Goal: Information Seeking & Learning: Learn about a topic

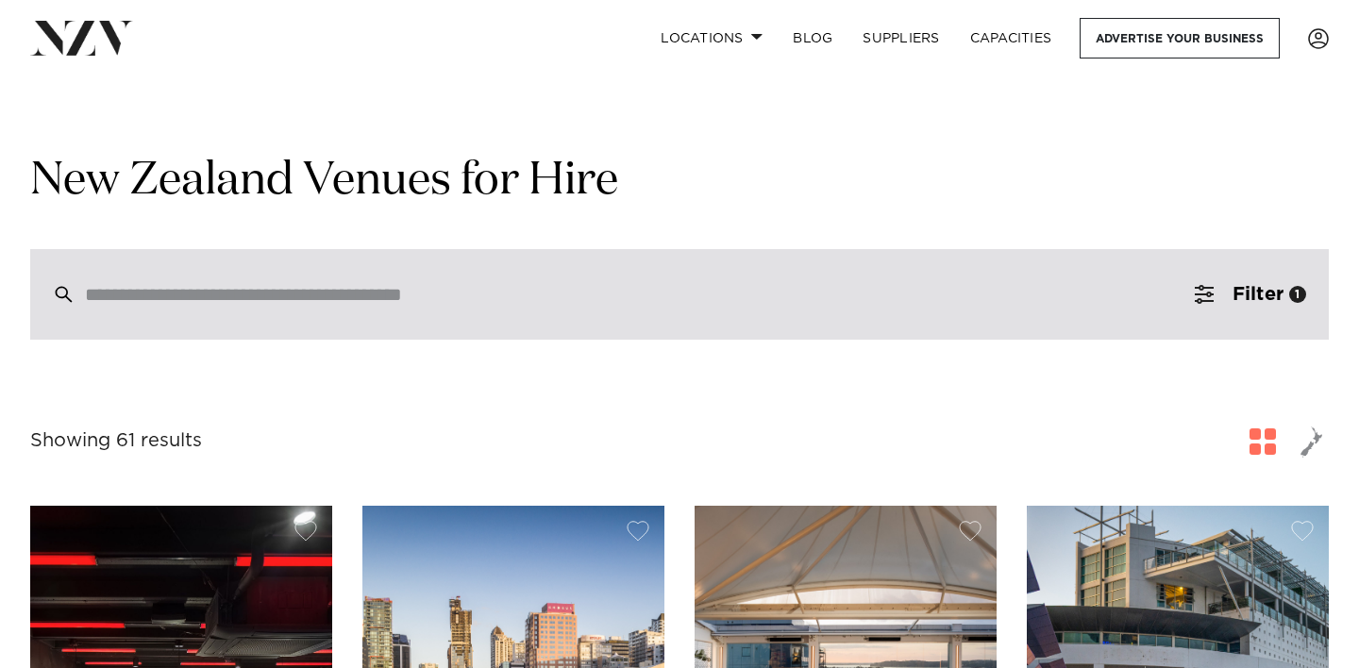
click at [550, 314] on div at bounding box center [679, 294] width 1298 height 91
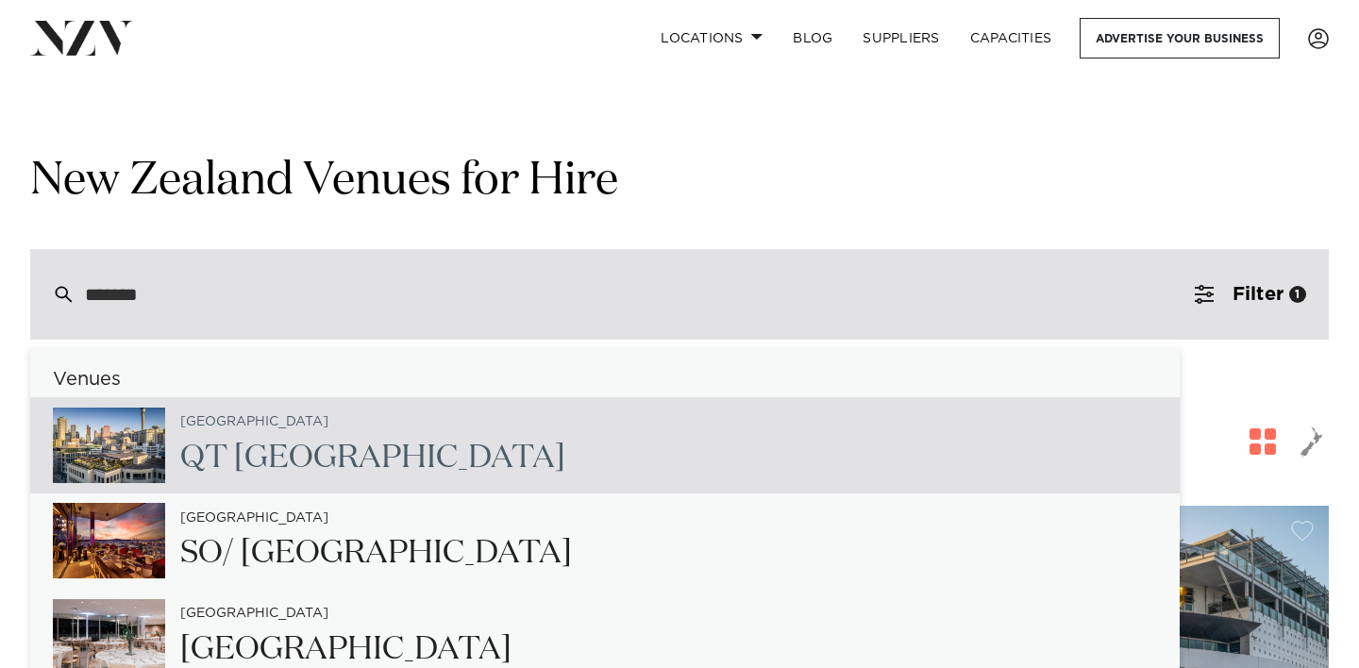
type input "******"
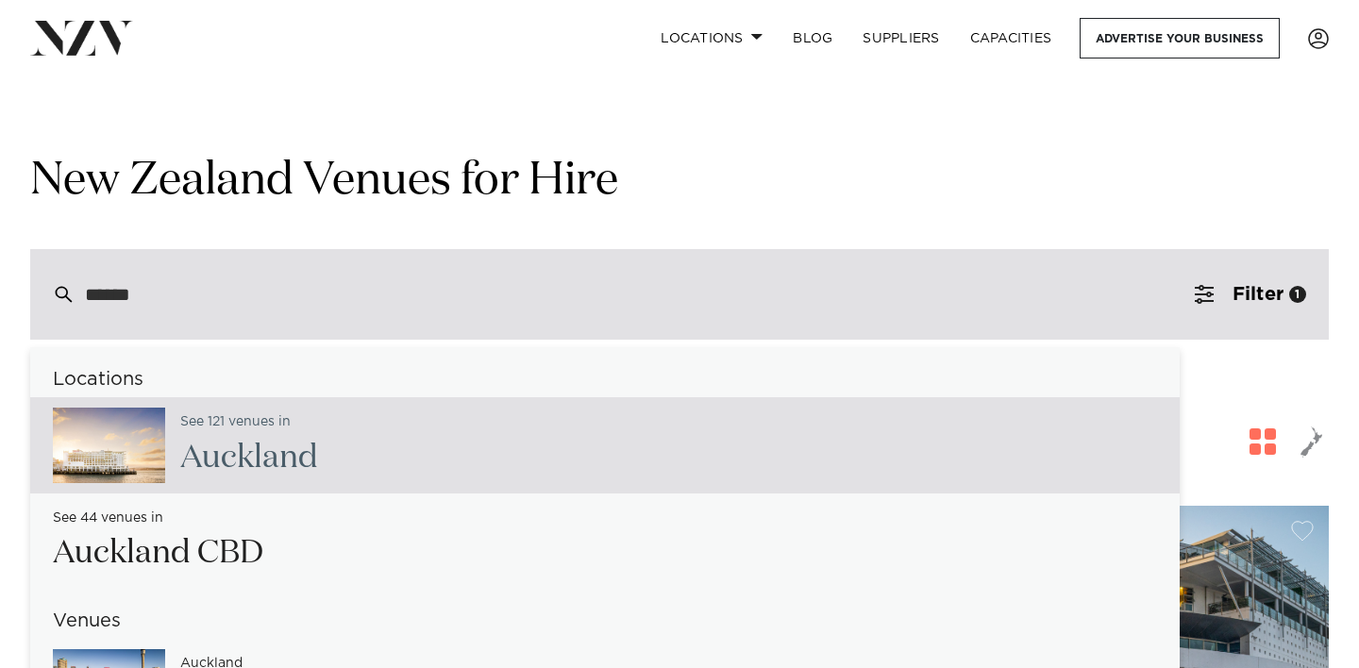
click at [328, 450] on div "See 121 venues in Auckla nd" at bounding box center [604, 445] width 1149 height 96
type input "**********"
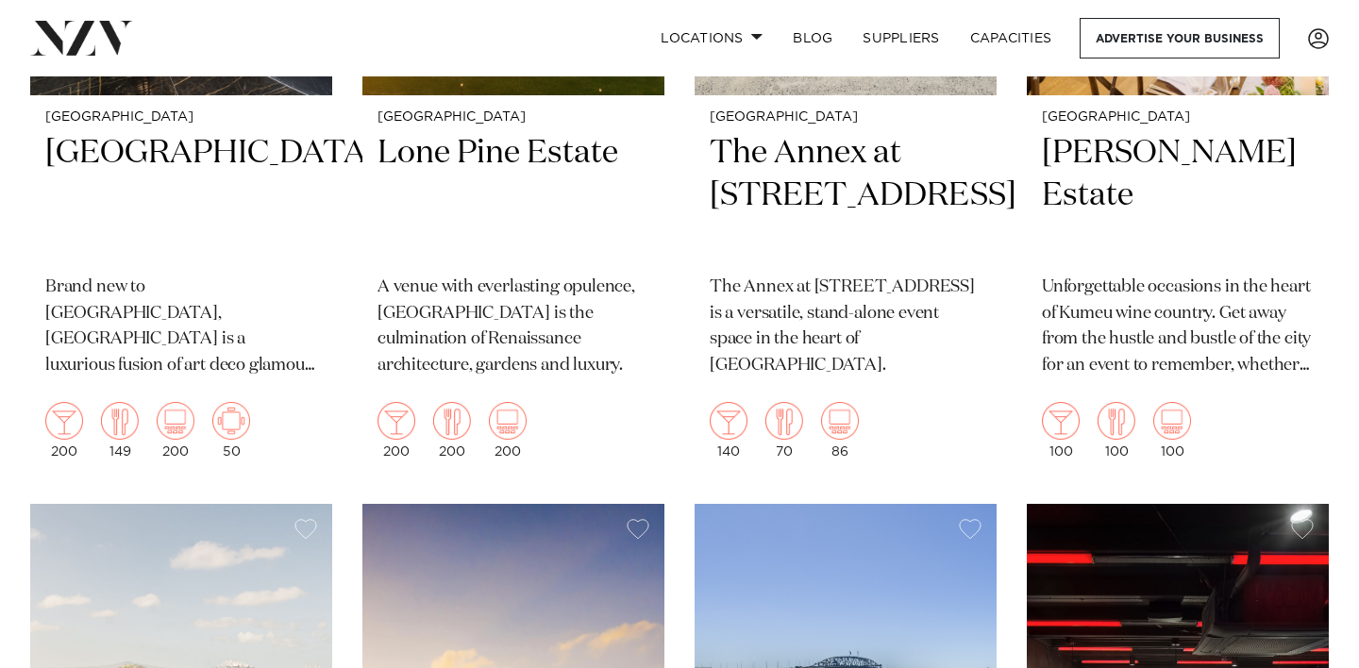
scroll to position [2314, 0]
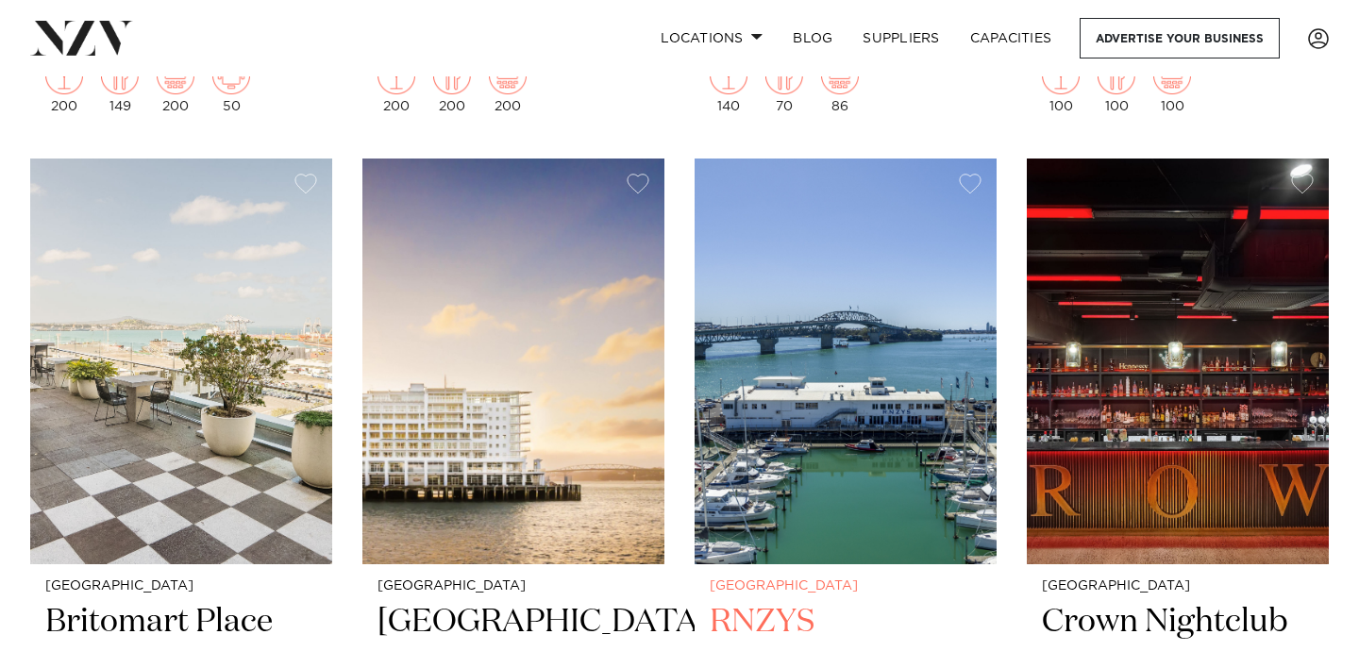
click at [876, 335] on img at bounding box center [846, 361] width 302 height 405
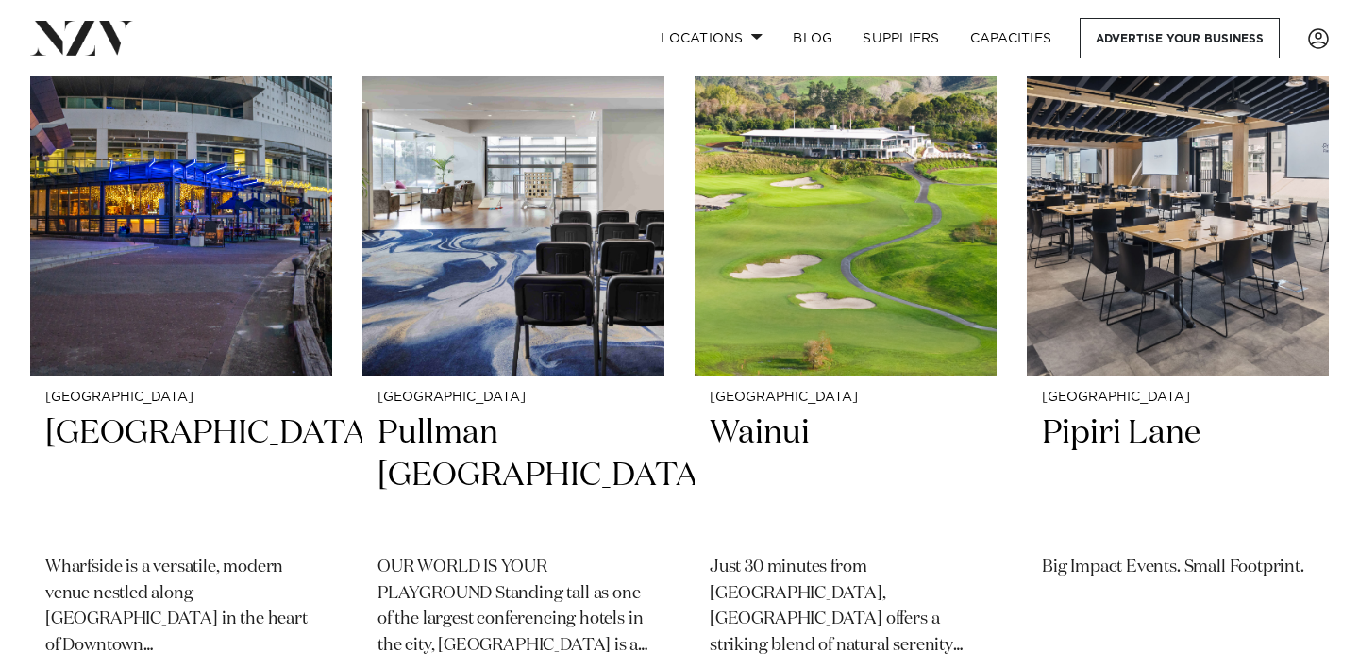
scroll to position [6601, 0]
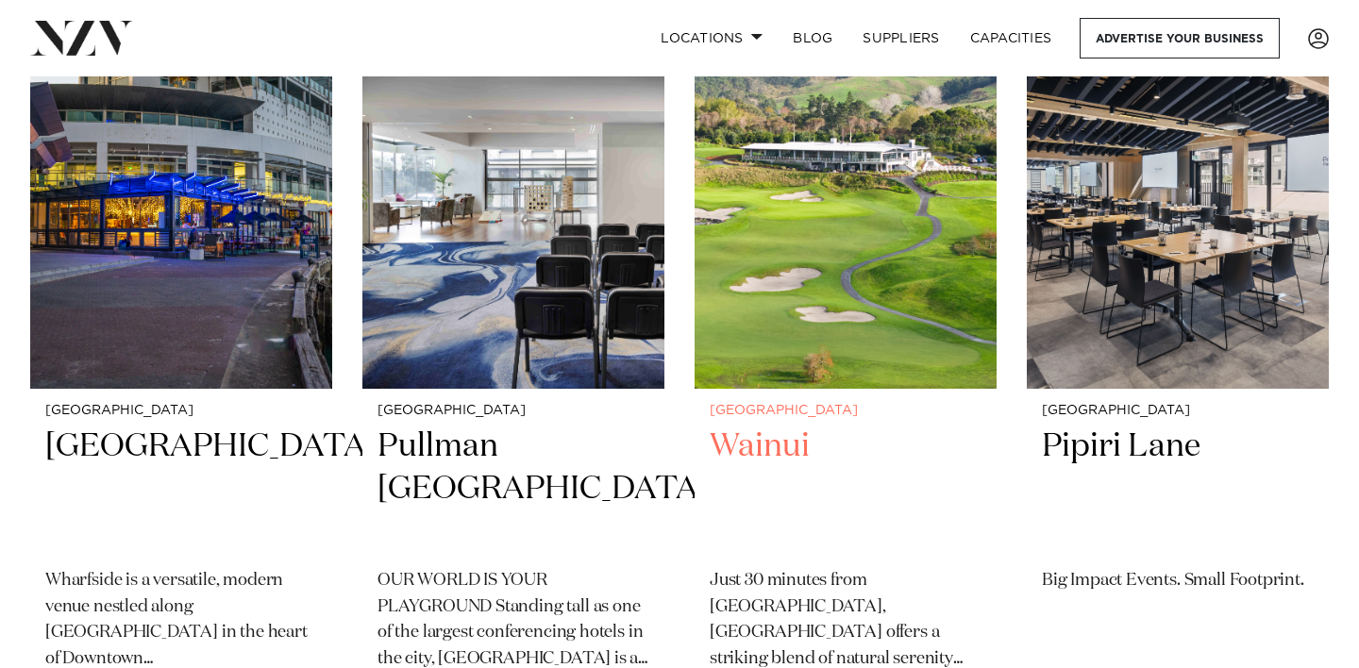
click at [850, 196] on img at bounding box center [846, 186] width 302 height 405
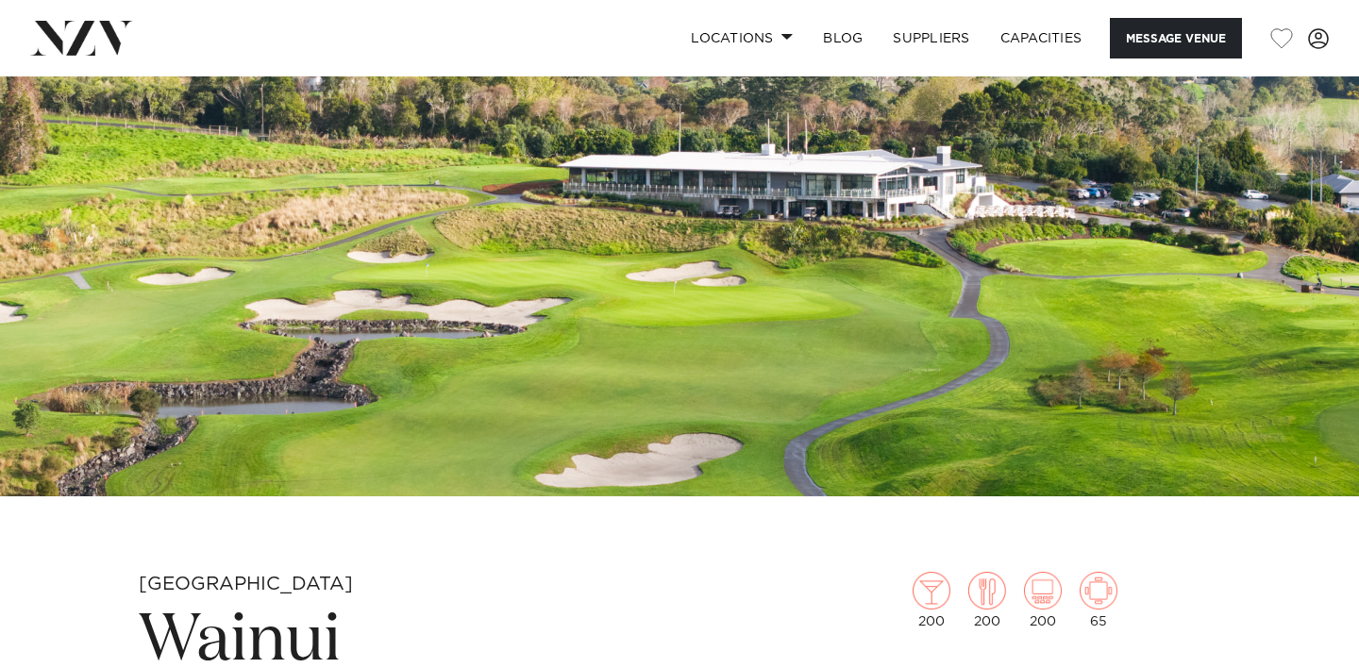
scroll to position [210, 0]
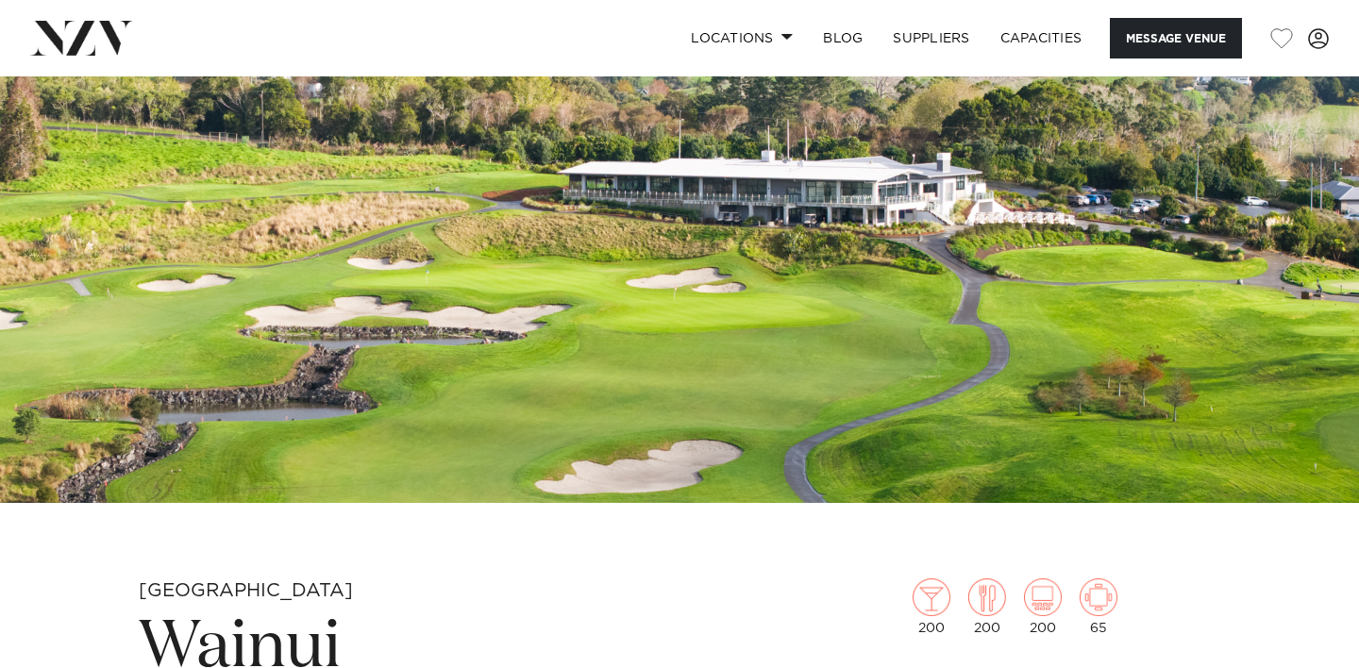
click at [850, 196] on img at bounding box center [679, 184] width 1359 height 637
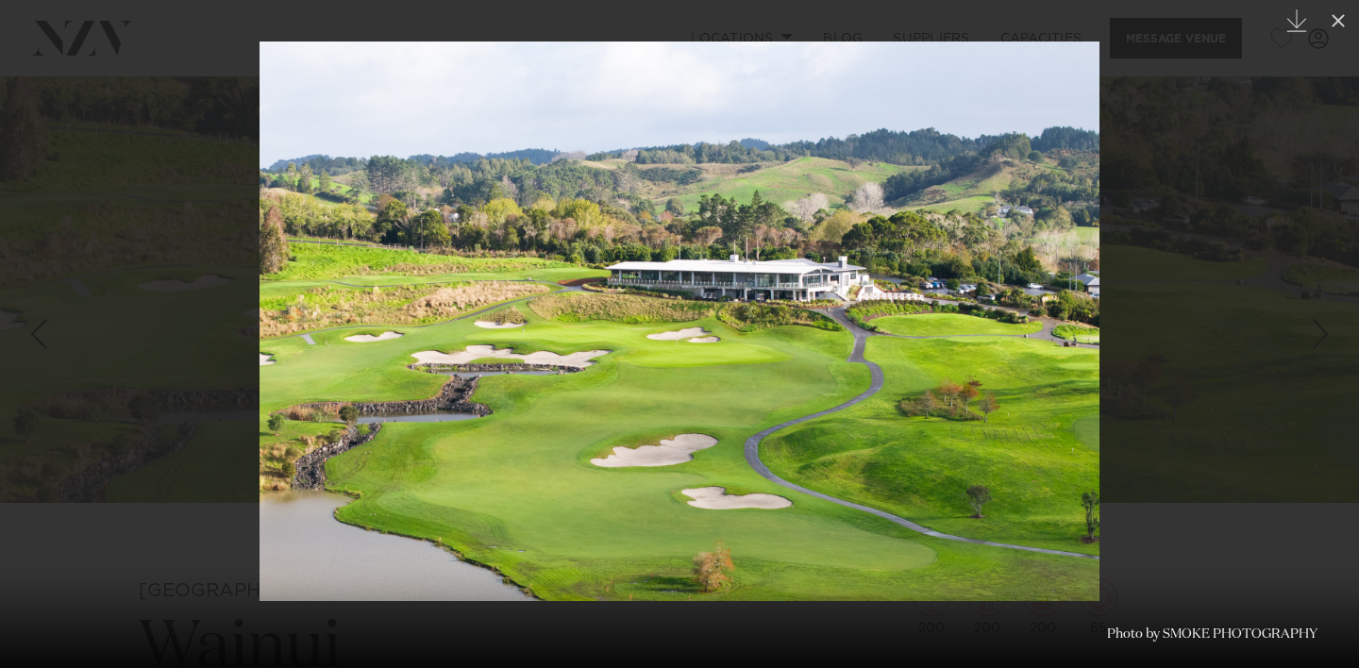
click at [1259, 203] on div at bounding box center [679, 334] width 1359 height 668
